Goal: Information Seeking & Learning: Learn about a topic

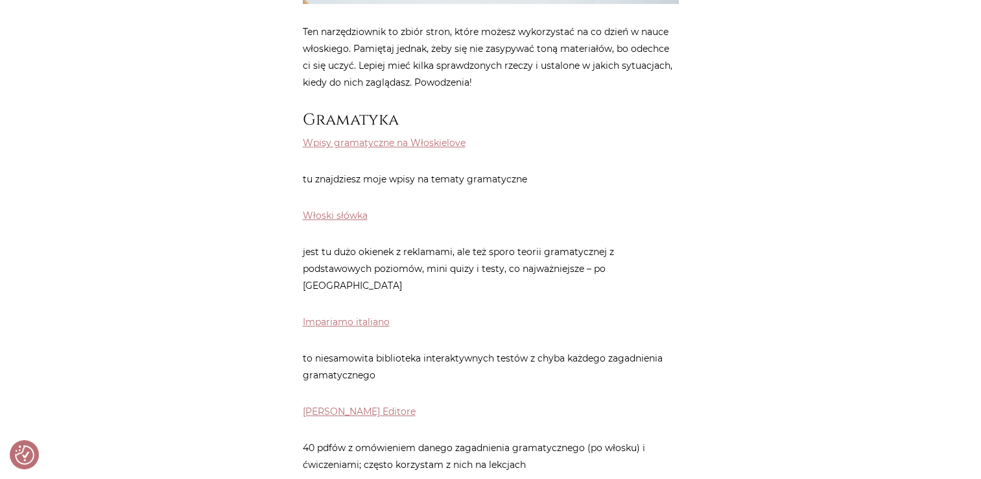
scroll to position [519, 0]
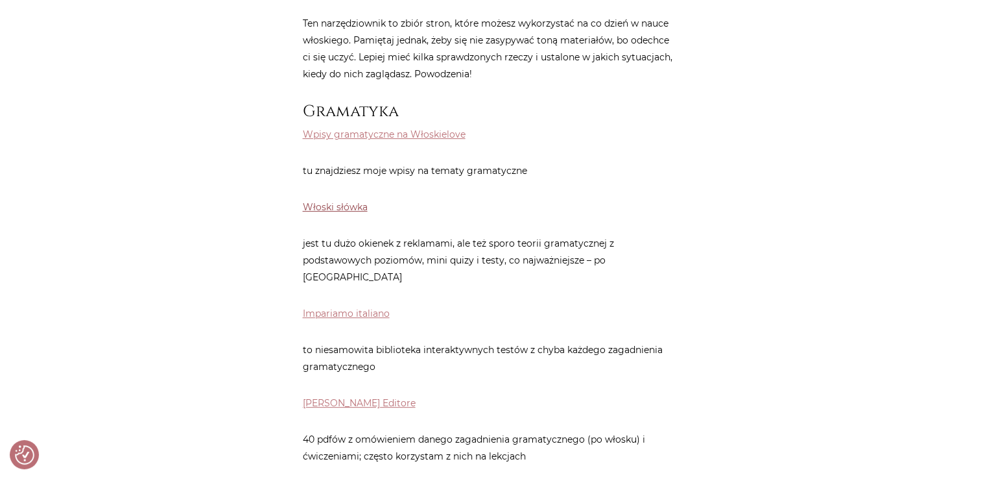
click at [353, 206] on link "Włoski słówka" at bounding box center [335, 207] width 65 height 12
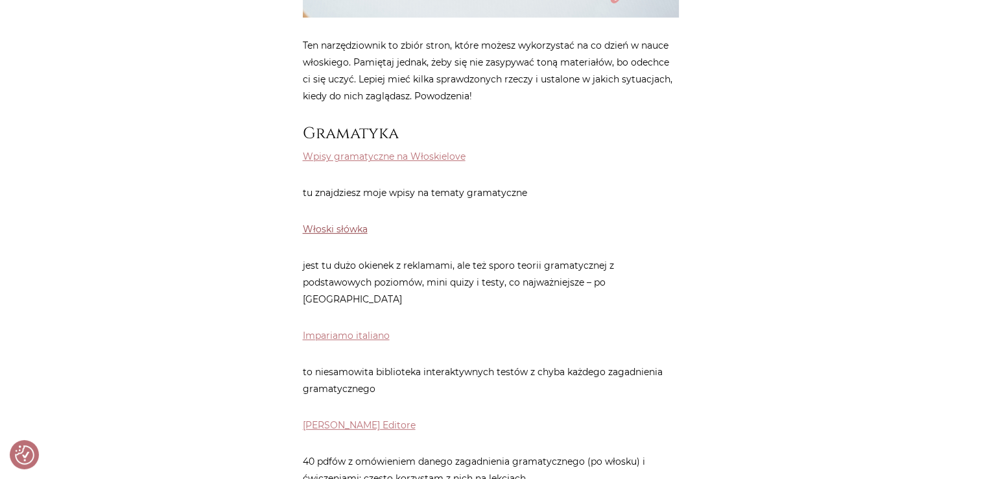
scroll to position [389, 0]
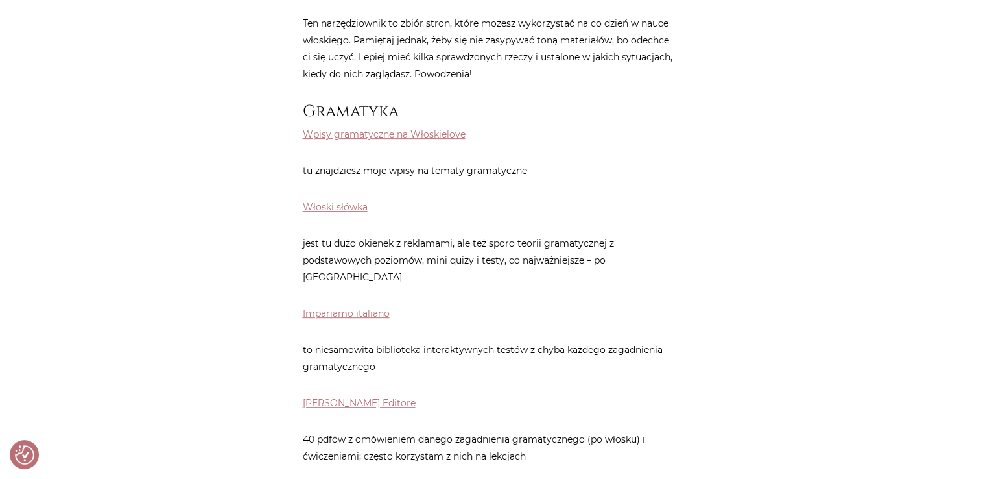
scroll to position [649, 0]
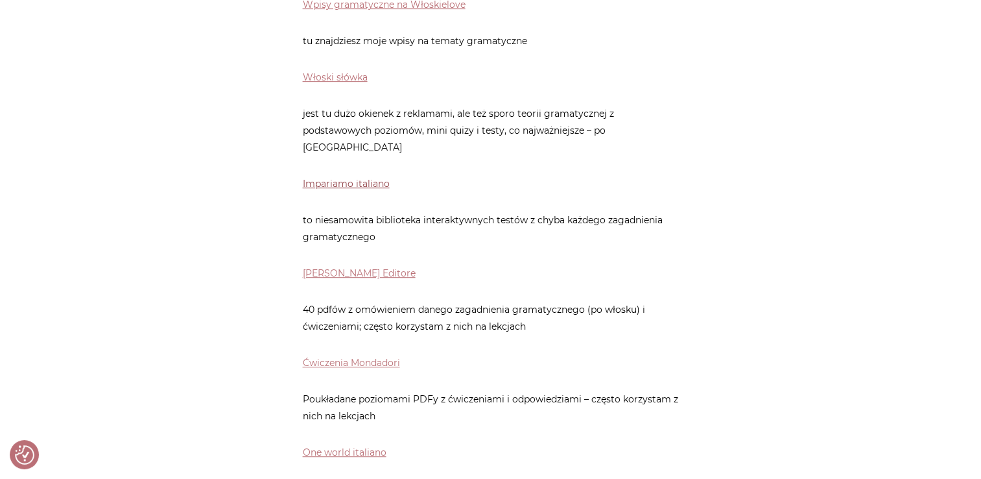
click at [354, 178] on link "Impariamo italiano" at bounding box center [346, 184] width 87 height 12
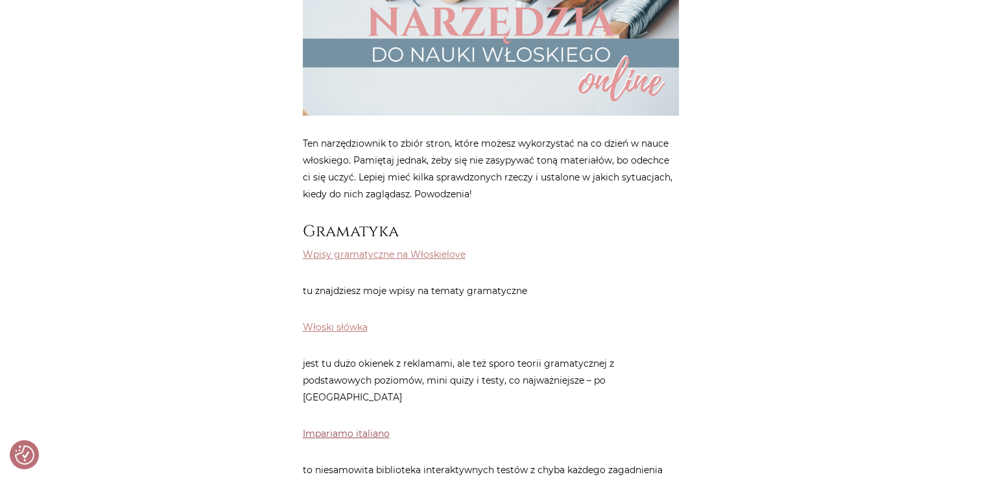
scroll to position [324, 0]
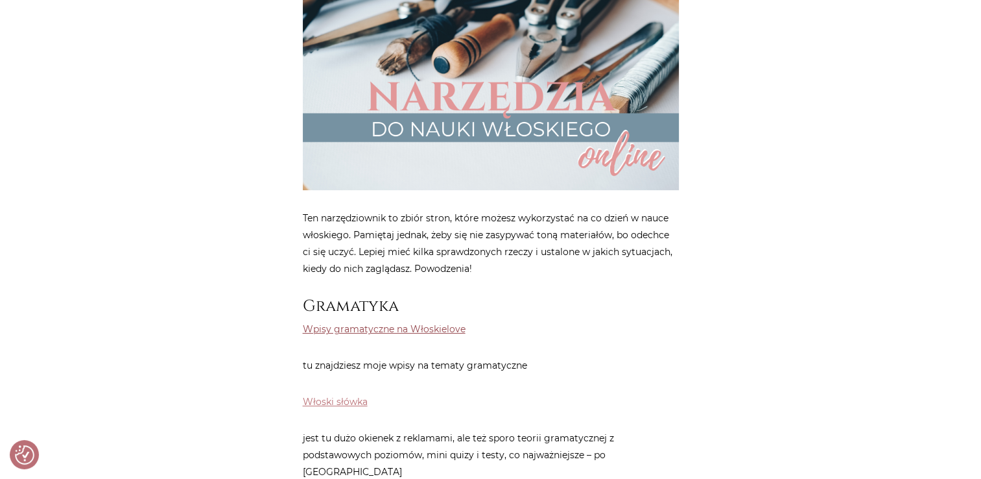
click at [395, 331] on link "Wpisy gramatyczne na Włoskielove" at bounding box center [384, 329] width 163 height 12
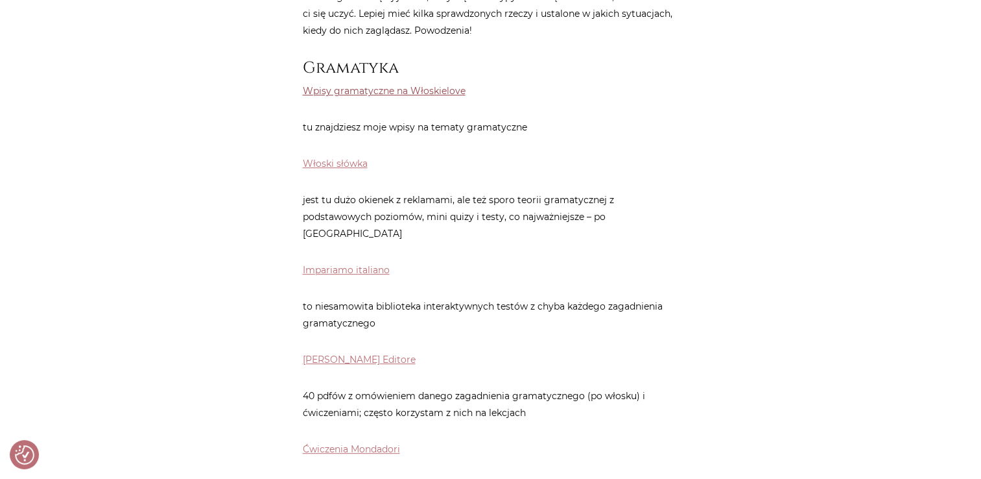
scroll to position [584, 0]
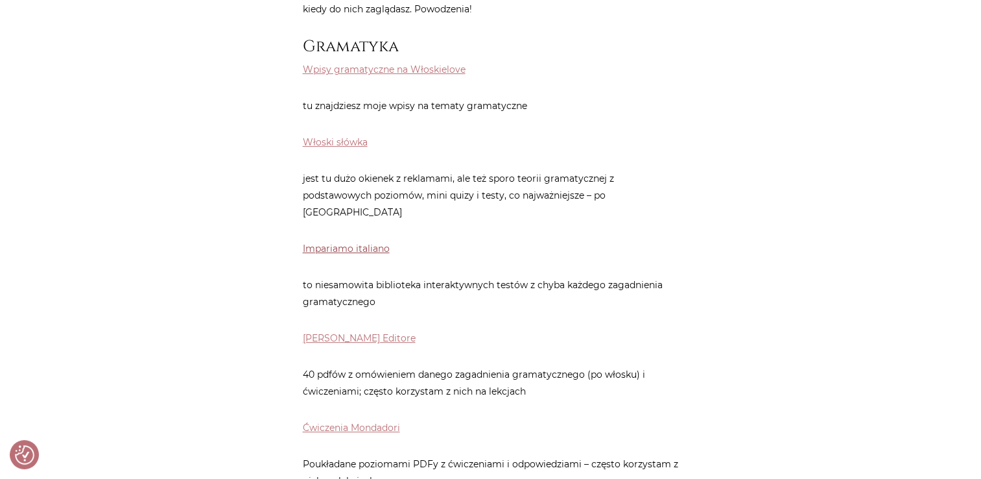
click at [351, 243] on link "Impariamo italiano" at bounding box center [346, 249] width 87 height 12
click at [337, 243] on link "Impariamo italiano" at bounding box center [346, 249] width 87 height 12
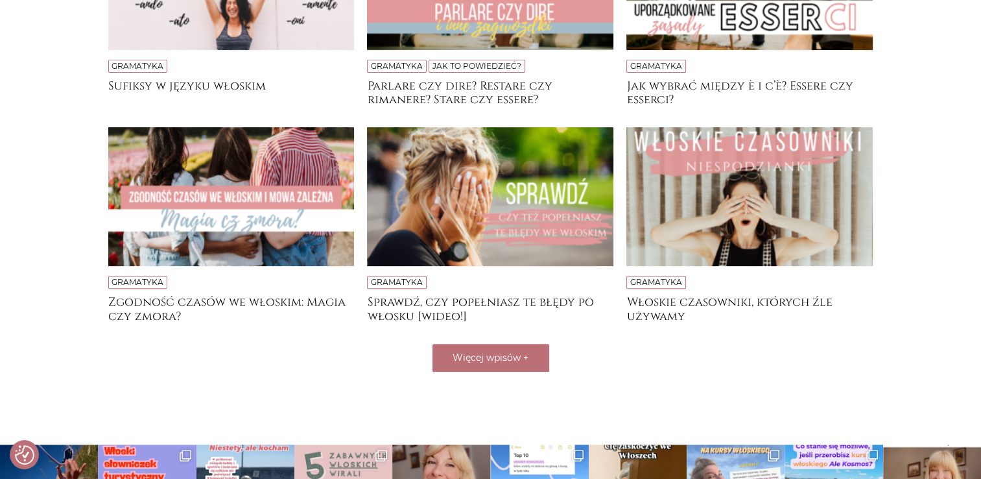
scroll to position [389, 0]
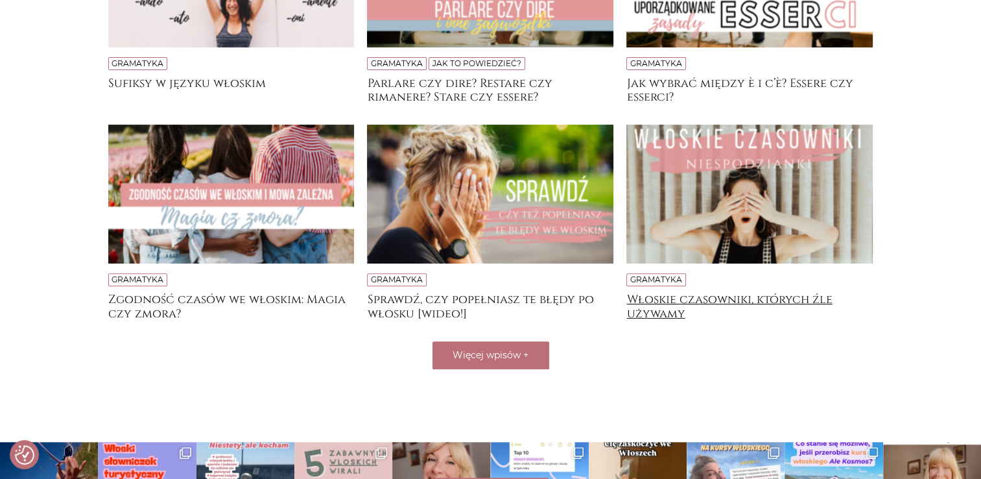
click at [807, 299] on h4 "Włoskie czasowniki, których źle używamy" at bounding box center [750, 306] width 246 height 26
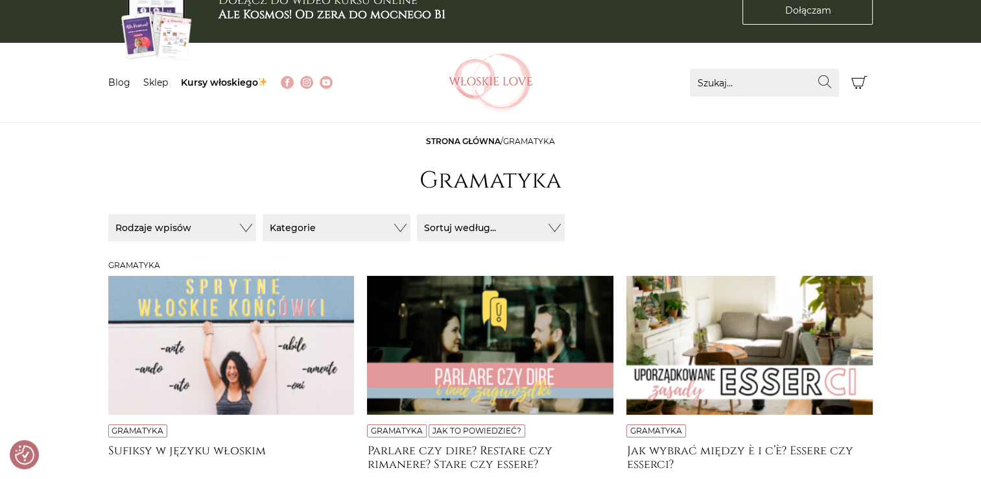
scroll to position [0, 0]
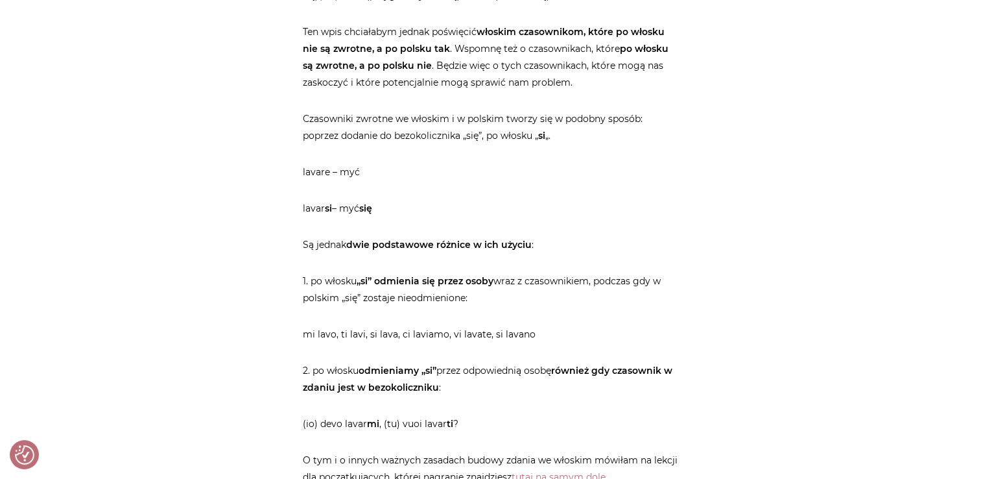
scroll to position [649, 0]
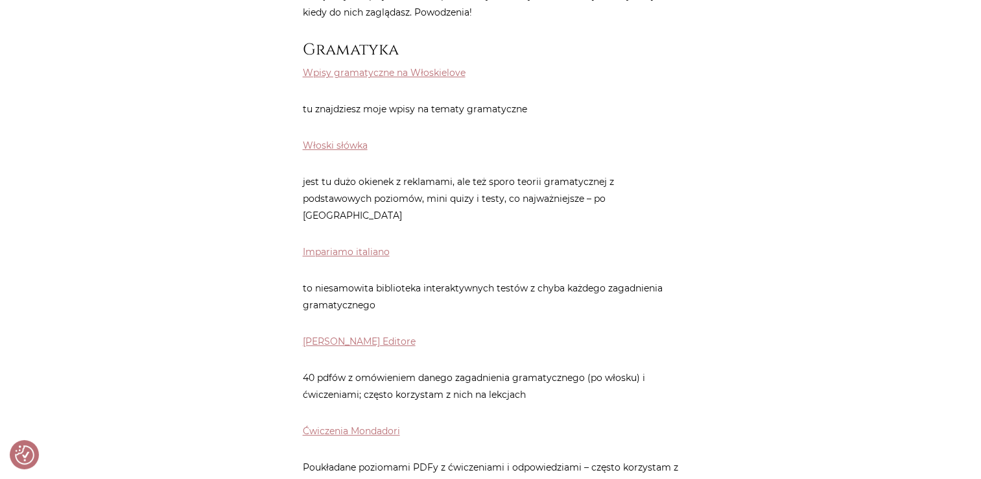
scroll to position [584, 0]
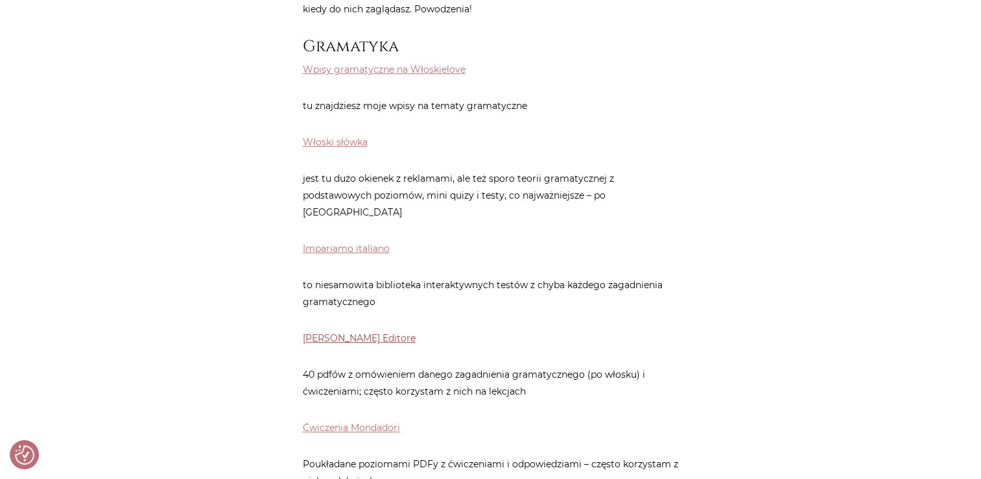
click at [332, 332] on link "[PERSON_NAME] Editore" at bounding box center [359, 338] width 113 height 12
click at [353, 332] on link "[PERSON_NAME] Editore" at bounding box center [359, 338] width 113 height 12
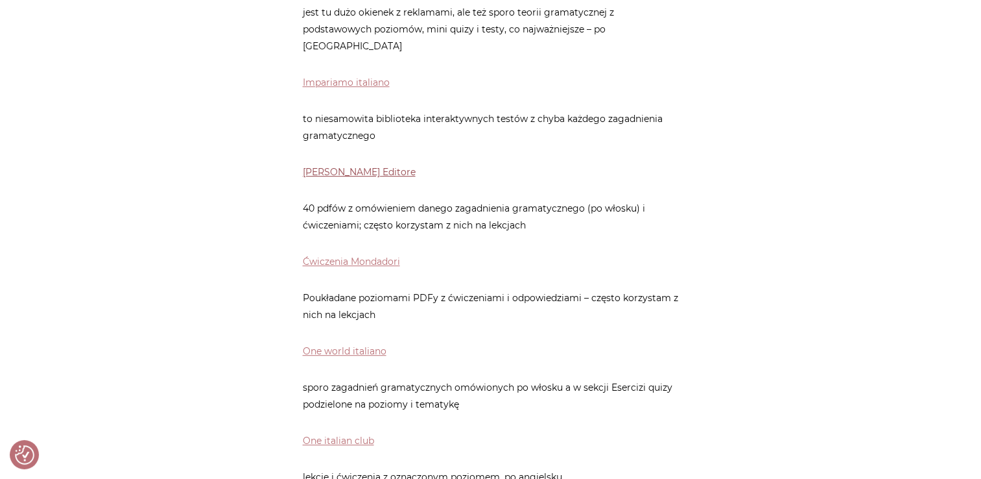
scroll to position [778, 0]
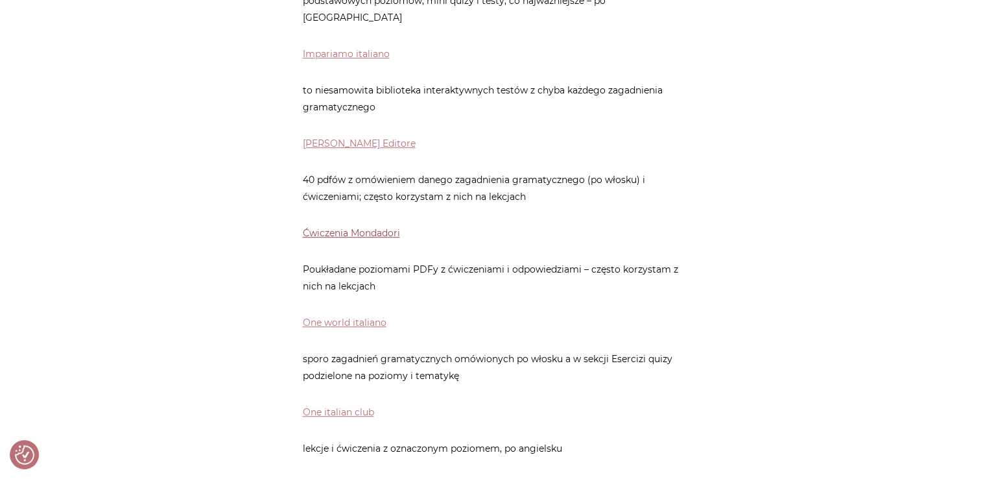
click at [330, 227] on link "Ćwiczenia Mondadori" at bounding box center [351, 233] width 97 height 12
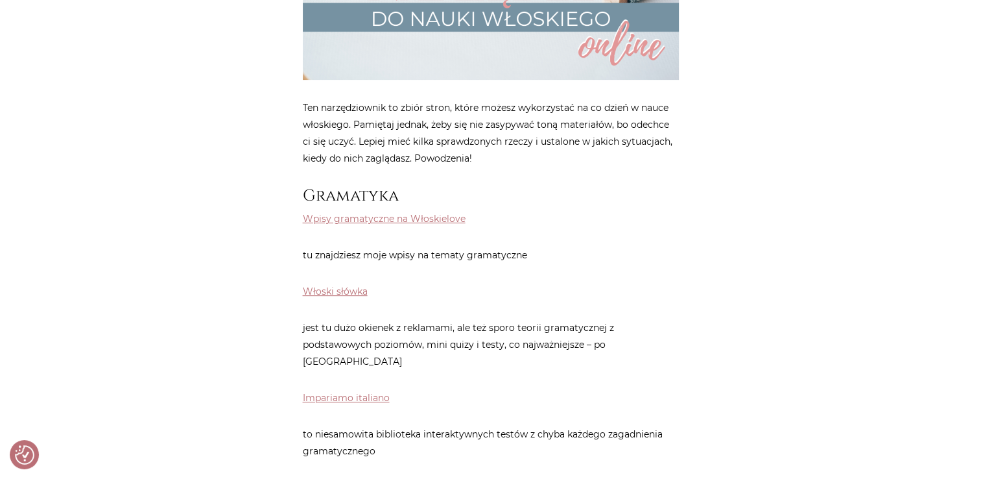
scroll to position [389, 0]
